Goal: Feedback & Contribution: Contribute content

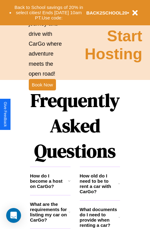
scroll to position [749, 0]
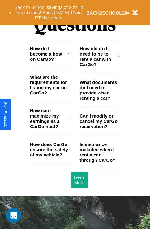
click at [100, 162] on h3 "Is insurance included when I rent a car through CarGo?" at bounding box center [99, 152] width 39 height 21
click at [119, 59] on icon at bounding box center [119, 56] width 2 height 5
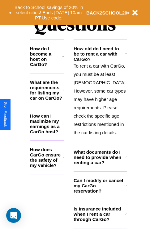
click at [50, 64] on h3 "How do I become a host on CarGo?" at bounding box center [46, 56] width 32 height 21
click at [64, 93] on icon at bounding box center [63, 90] width 1 height 5
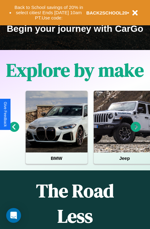
scroll to position [95, 0]
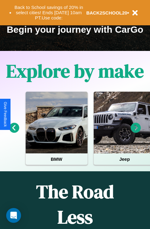
click at [136, 132] on icon at bounding box center [136, 128] width 10 height 10
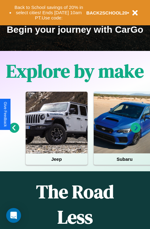
click at [136, 132] on icon at bounding box center [136, 128] width 10 height 10
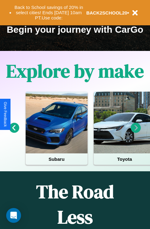
click at [136, 132] on icon at bounding box center [136, 128] width 10 height 10
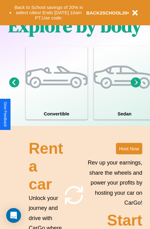
scroll to position [481, 0]
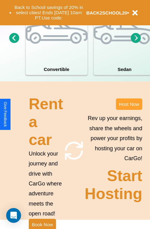
click at [129, 110] on button "Host Now" at bounding box center [129, 104] width 26 height 11
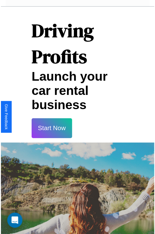
scroll to position [11, 0]
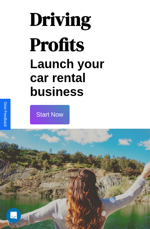
click at [49, 115] on button "Start Now" at bounding box center [50, 114] width 40 height 19
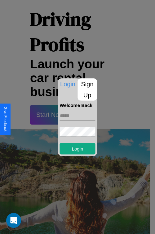
click at [87, 89] on p "Sign Up" at bounding box center [87, 89] width 19 height 22
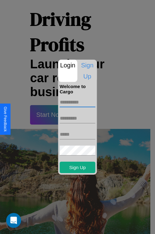
click at [77, 102] on input "text" at bounding box center [78, 102] width 36 height 10
type input "*******"
click at [77, 118] on input "text" at bounding box center [78, 118] width 36 height 10
type input "*****"
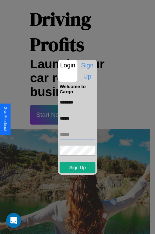
click at [77, 134] on input "text" at bounding box center [78, 134] width 36 height 10
type input "**********"
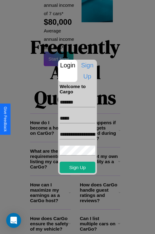
click at [79, 226] on div at bounding box center [77, 117] width 155 height 234
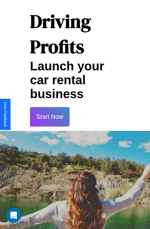
click at [49, 117] on button "Start Now" at bounding box center [50, 116] width 40 height 19
